Goal: Transaction & Acquisition: Purchase product/service

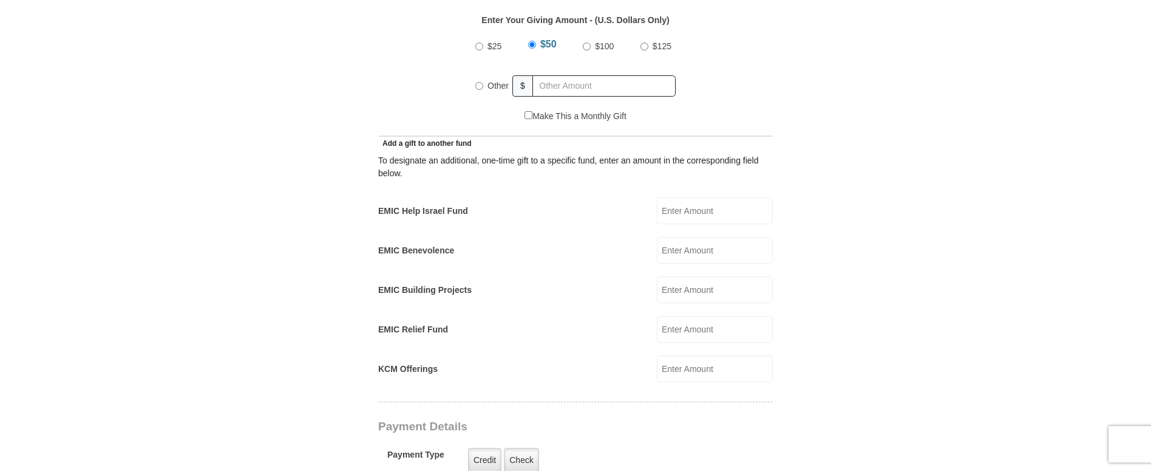
scroll to position [679, 0]
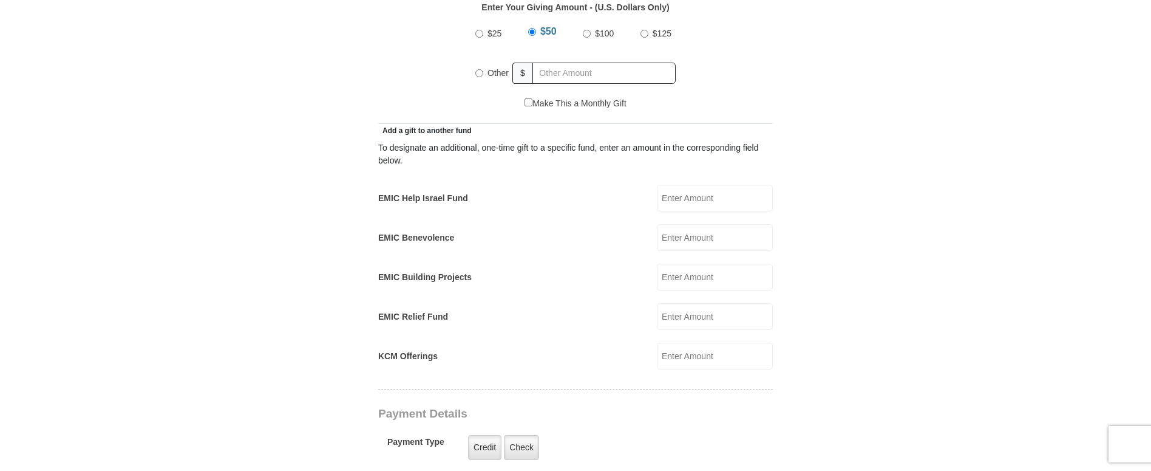
click at [685, 343] on input "KCM Offerings" at bounding box center [715, 356] width 116 height 27
click at [479, 69] on input "Other" at bounding box center [480, 73] width 8 height 8
radio input "true"
click at [552, 63] on input "text" at bounding box center [606, 73] width 139 height 21
type input "92.00"
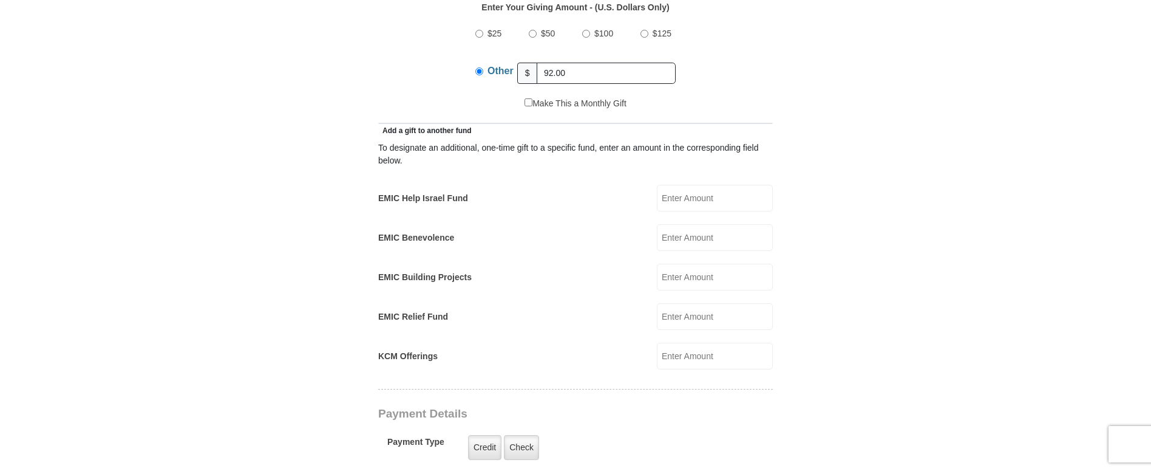
click at [680, 345] on input "KCM Offerings" at bounding box center [715, 356] width 116 height 27
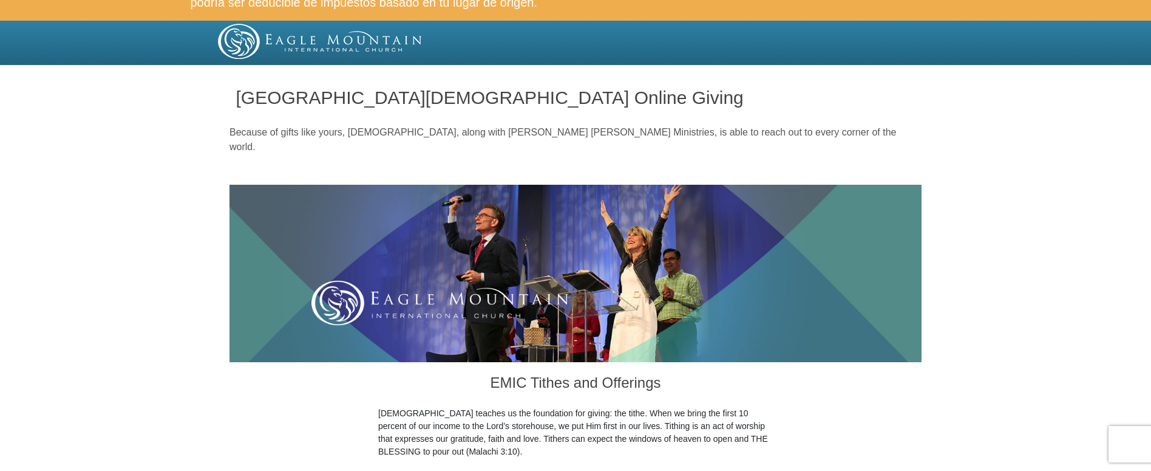
scroll to position [0, 0]
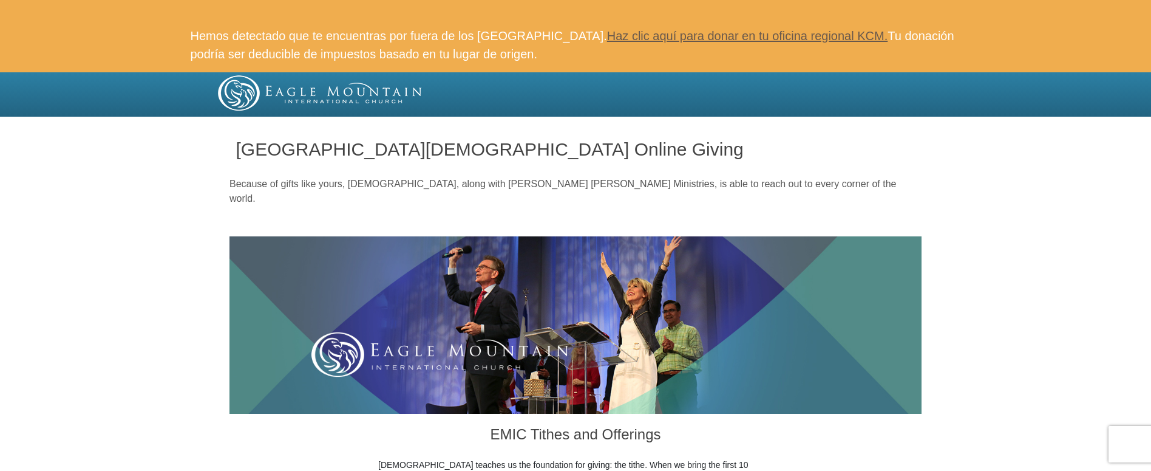
type input "429.00"
click at [174, 117] on div at bounding box center [575, 119] width 1151 height 4
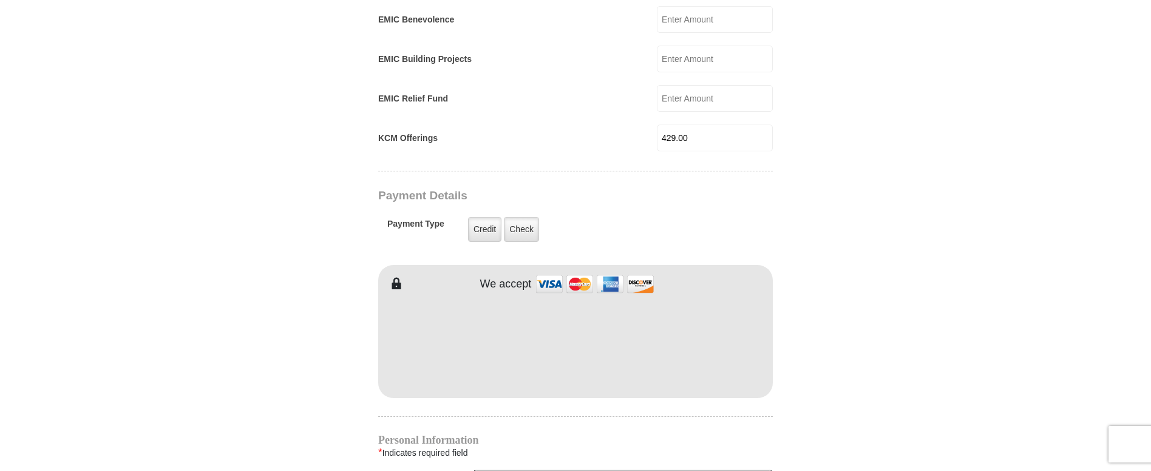
scroll to position [900, 0]
click at [515, 214] on label "Check" at bounding box center [521, 226] width 35 height 25
click at [0, 0] on input "Check" at bounding box center [0, 0] width 0 height 0
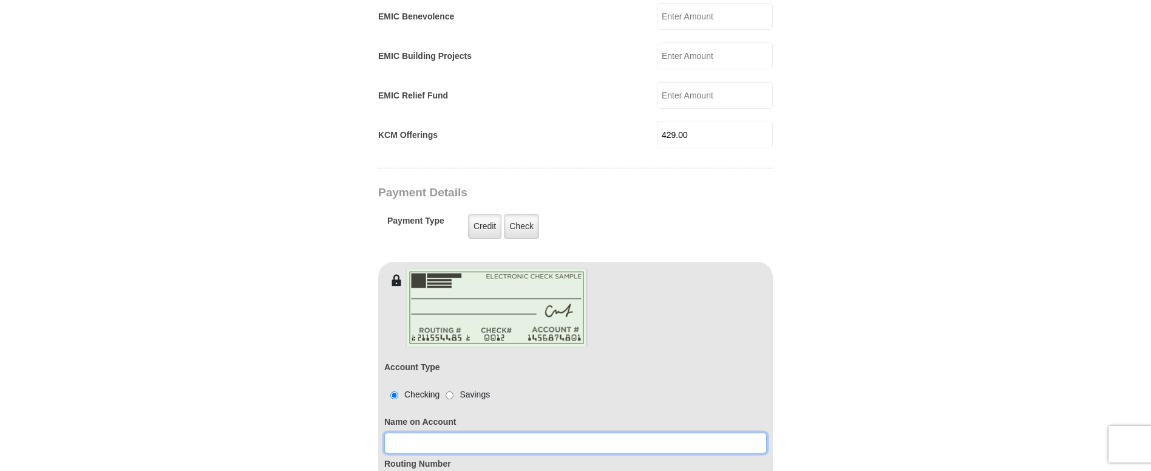
click at [423, 432] on input at bounding box center [575, 442] width 383 height 21
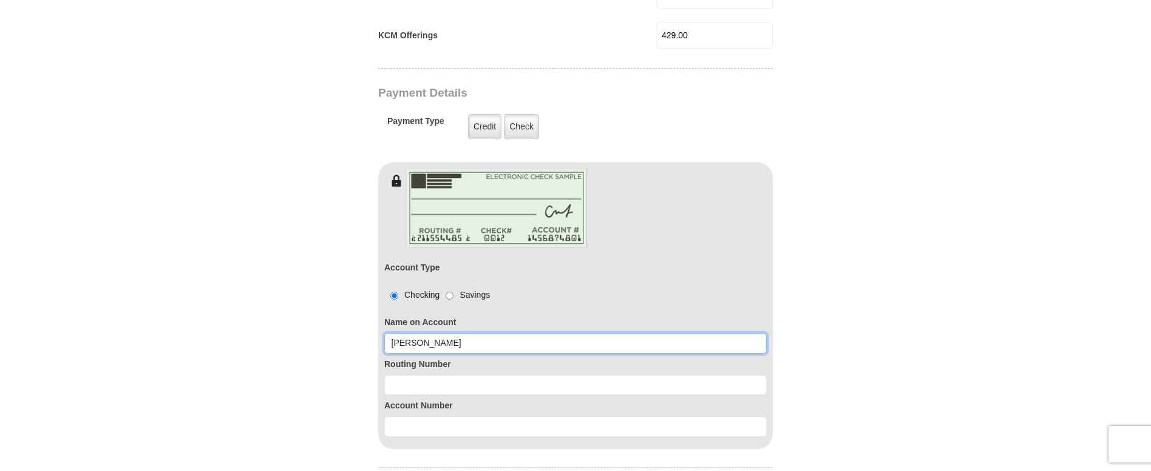
scroll to position [1015, 0]
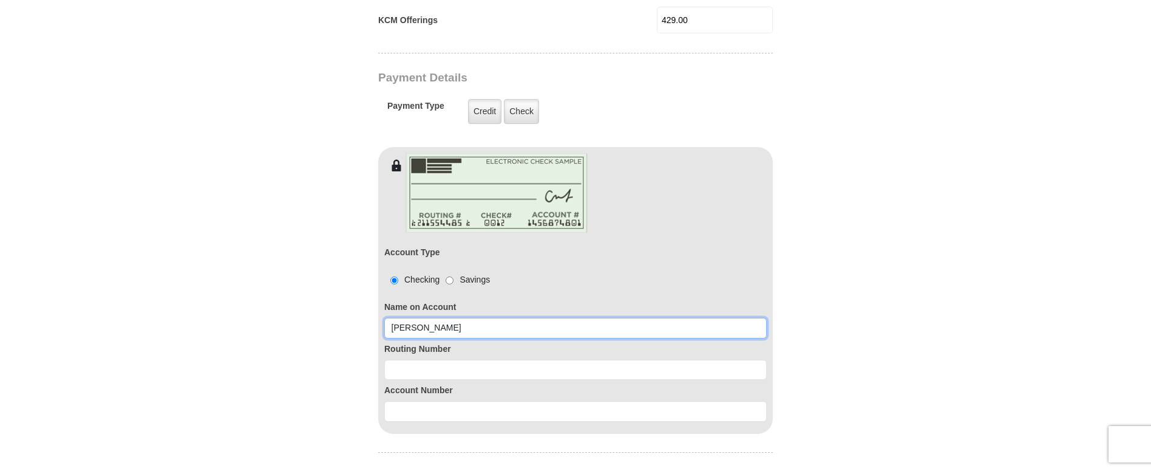
type input "Leland Bennett"
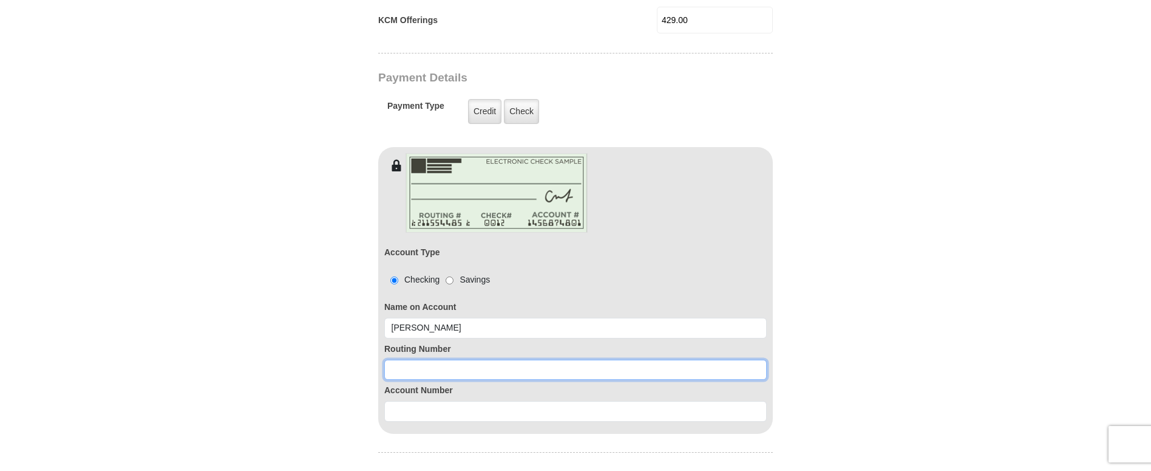
click at [406, 360] on input at bounding box center [575, 370] width 383 height 21
type input "256074974"
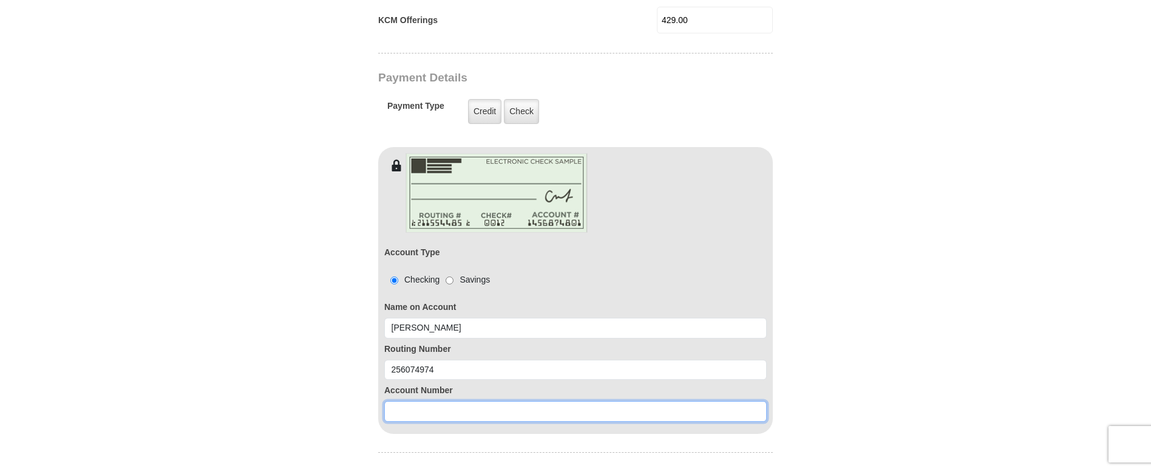
click at [409, 402] on input at bounding box center [575, 411] width 383 height 21
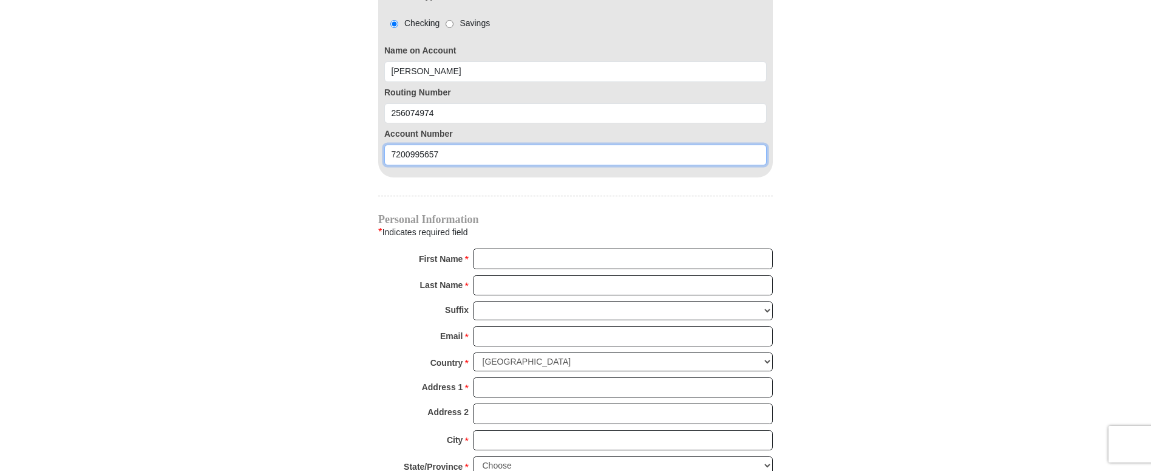
scroll to position [1272, 0]
type input "7200995657"
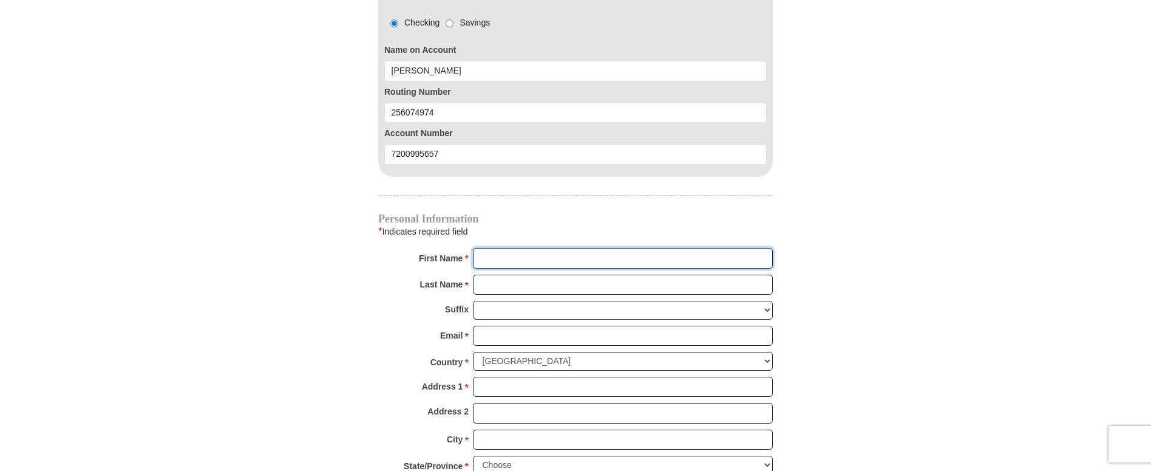
click at [485, 248] on input "First Name *" at bounding box center [623, 258] width 300 height 21
type input "LELAND"
type input "BENNETT"
type input "lelandpbennett@gmail.com"
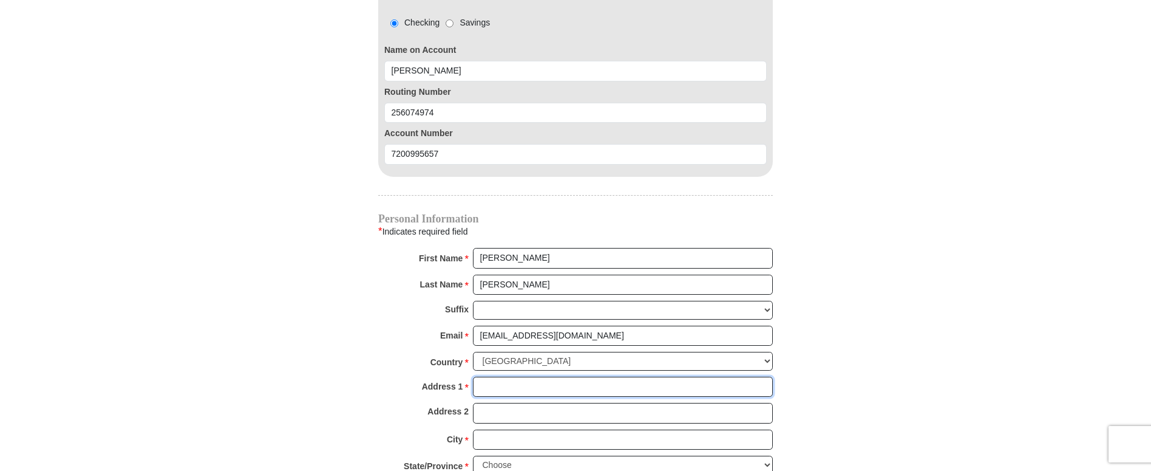
type input "412 Sandy Creek Dr"
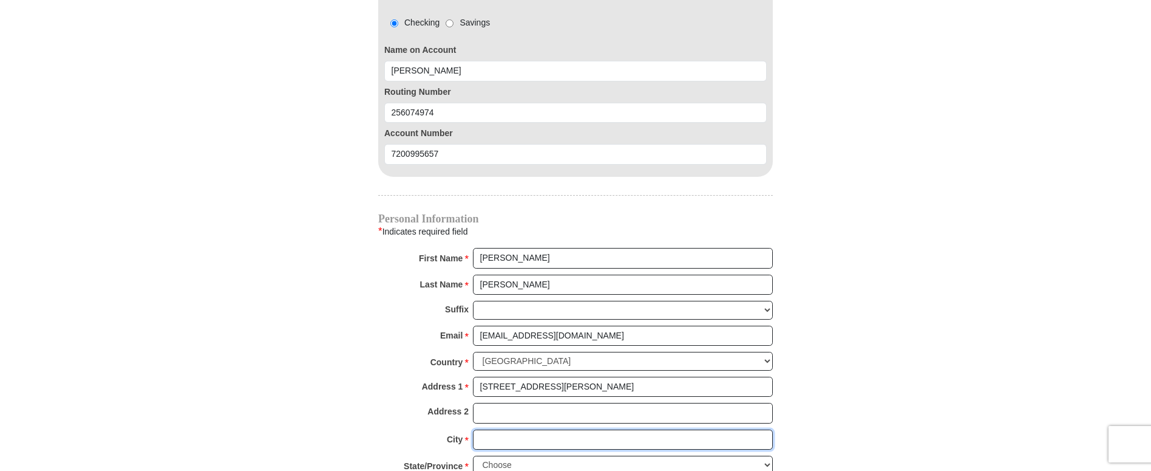
type input "Fort Worth"
select select "TX"
type input "76131"
type input "2146900070"
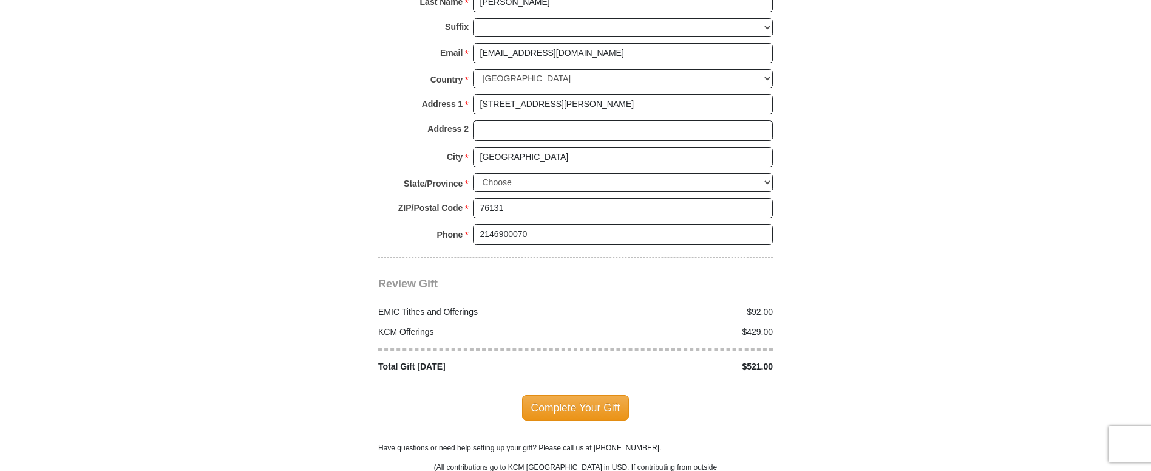
scroll to position [1557, 0]
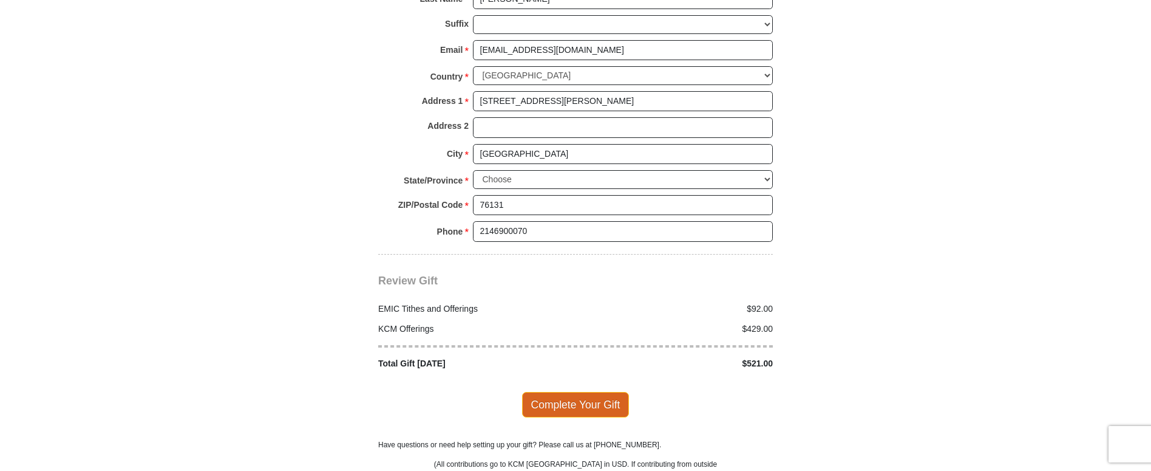
click at [579, 398] on span "Complete Your Gift" at bounding box center [575, 405] width 107 height 26
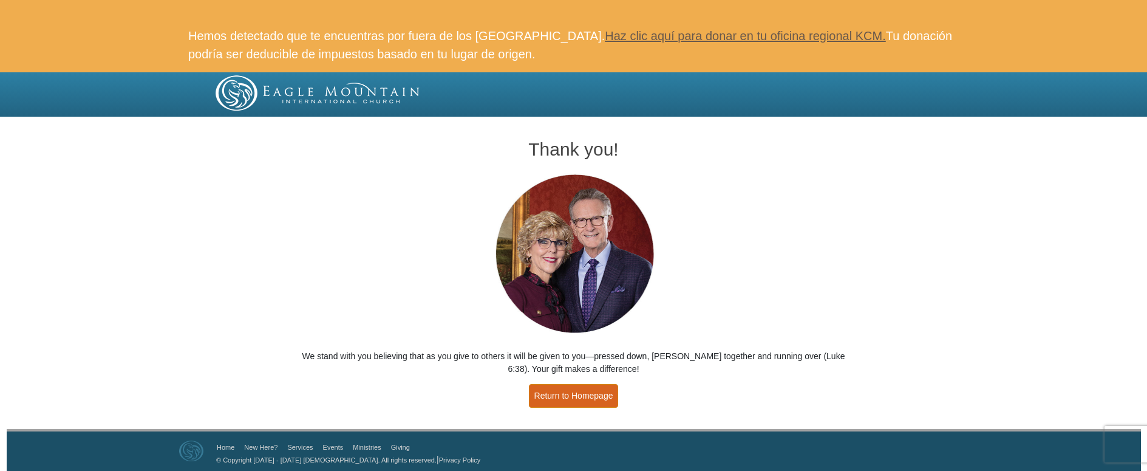
click at [579, 398] on link "Return to Homepage" at bounding box center [574, 396] width 90 height 24
